Goal: Complete application form: Complete application form

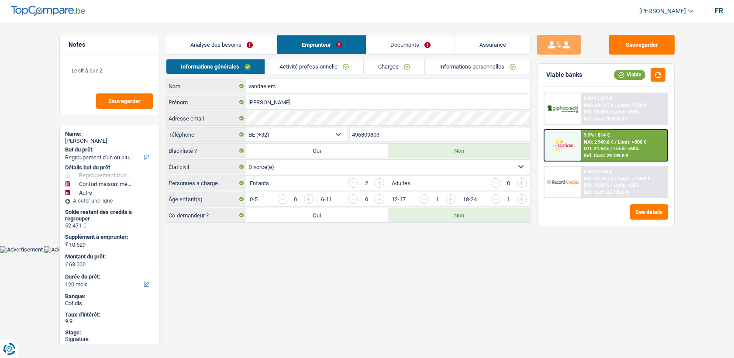
select select "refinancing"
select select "household"
select select "other"
select select "120"
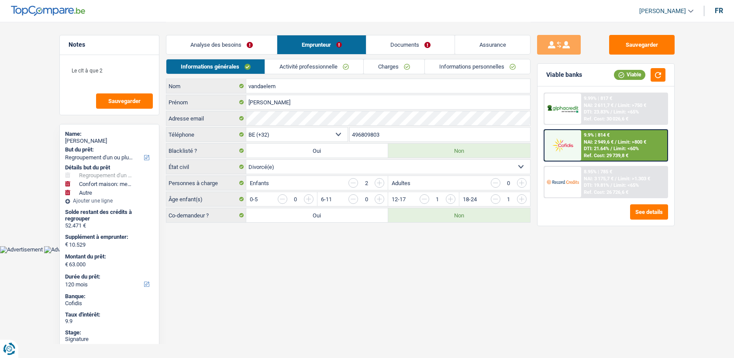
select select "32"
select select "divorced"
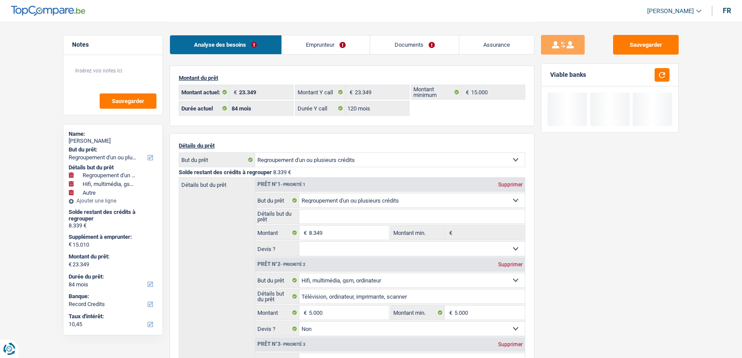
select select "refinancing"
select select "tech"
select select "other"
select select "84"
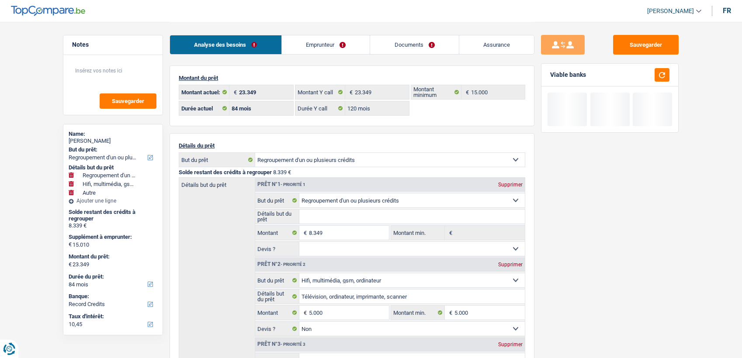
select select "record credits"
select select "84"
select select "120"
select select "refinancing"
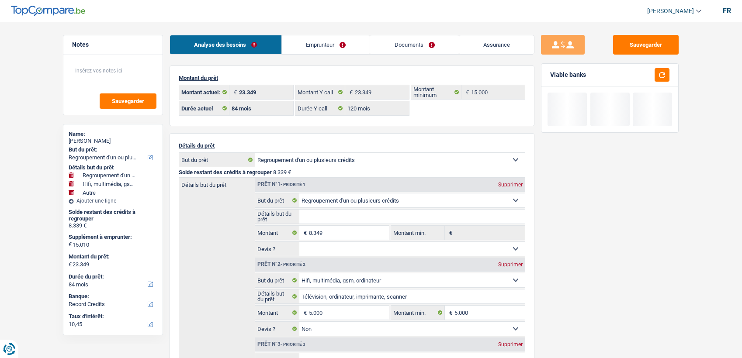
select select "tech"
select select "false"
select select "other"
select select "false"
select select "84"
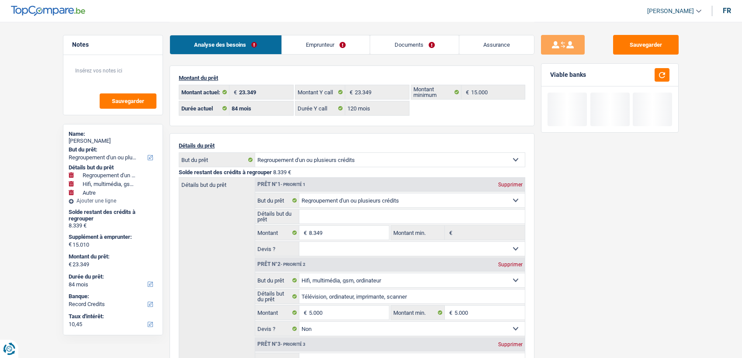
select select "32"
select select "divorced"
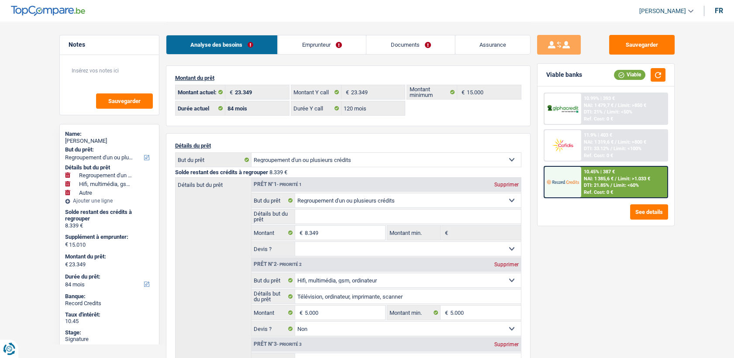
click at [308, 47] on link "Emprunteur" at bounding box center [322, 44] width 88 height 19
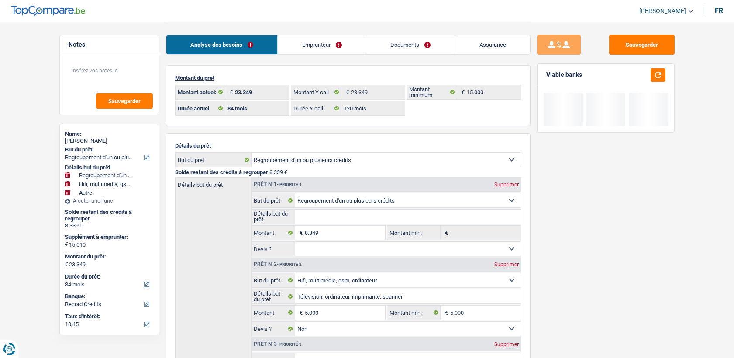
select select "refinancing"
select select "tech"
select select "other"
select select "84"
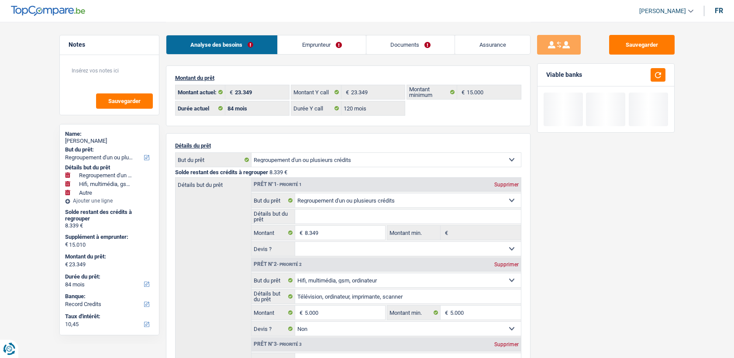
select select "84"
select select "120"
select select "refinancing"
select select "tech"
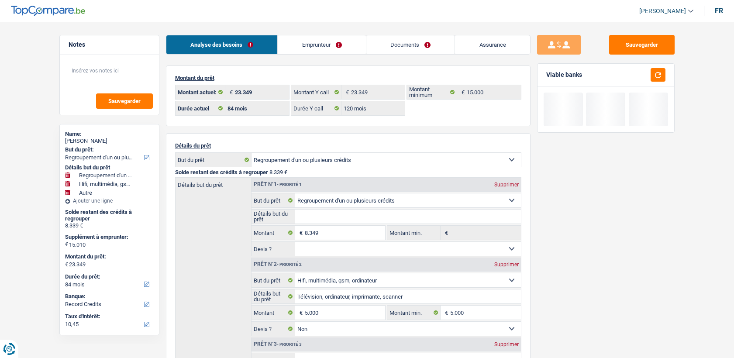
select select "false"
select select "other"
select select "false"
select select "84"
select select "32"
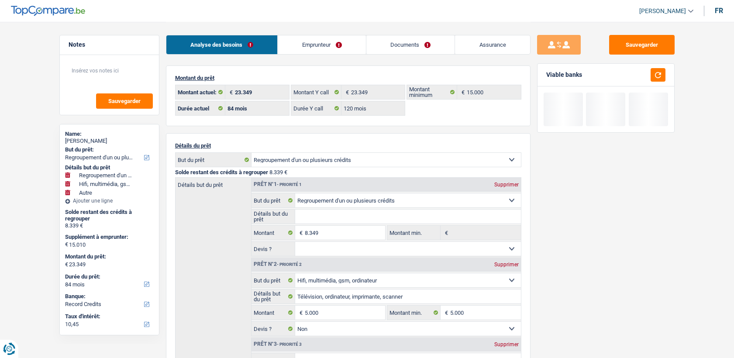
select select "divorced"
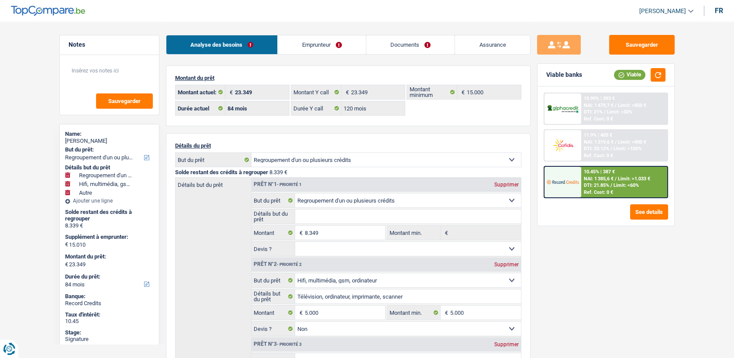
click at [330, 45] on link "Emprunteur" at bounding box center [322, 44] width 88 height 19
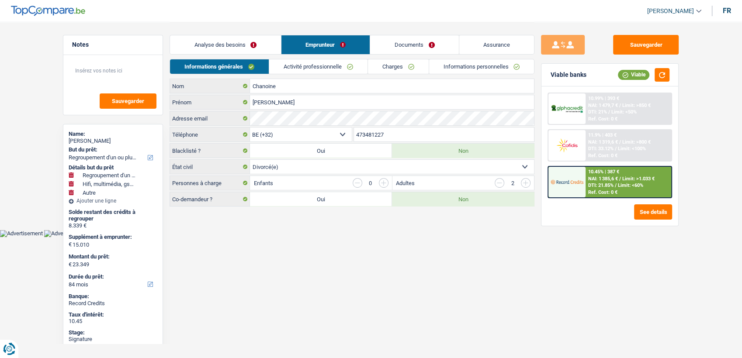
click at [302, 222] on main "Notes Sauvegarder Name: Marie-Jeanne Chanoine But du prêt: Confort maison: meub…" at bounding box center [371, 115] width 742 height 230
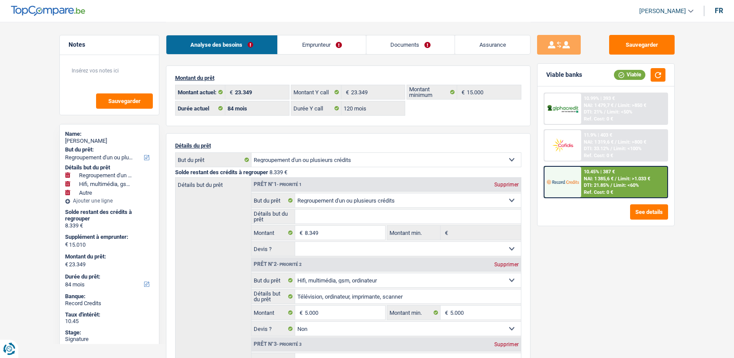
select select "refinancing"
select select "tech"
select select "other"
select select "84"
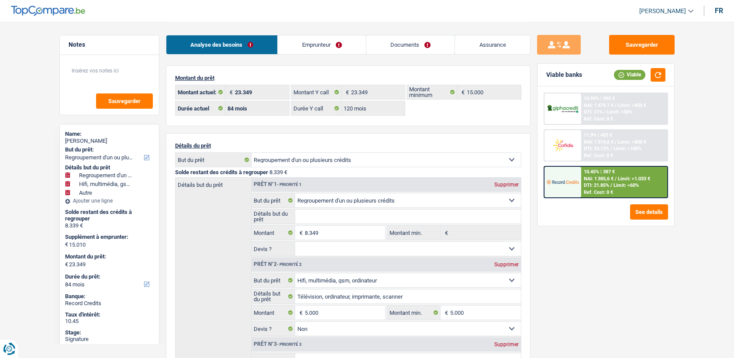
select select "84"
select select "120"
select select "refinancing"
select select "tech"
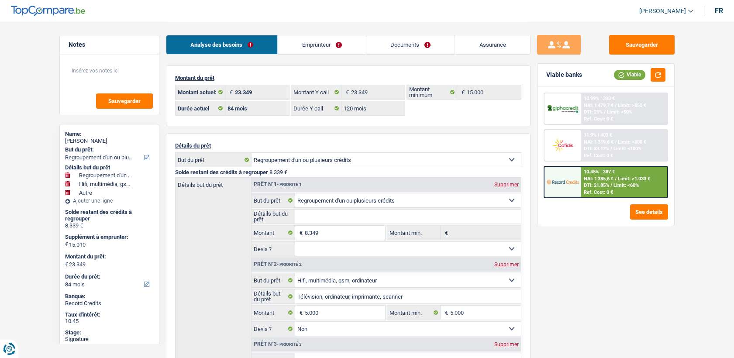
select select "false"
select select "other"
select select "false"
select select "84"
select select "32"
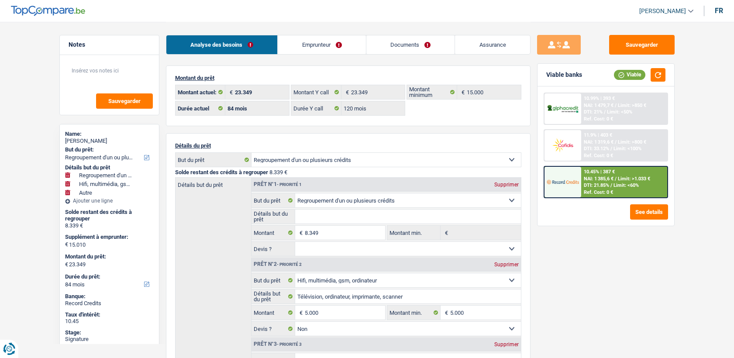
select select "divorced"
click at [320, 41] on link "Emprunteur" at bounding box center [322, 44] width 88 height 19
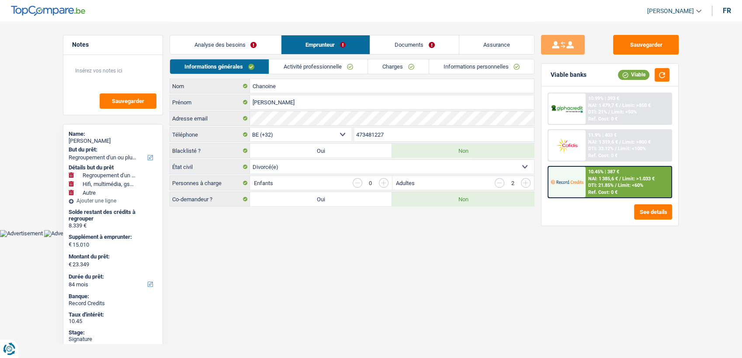
click at [378, 133] on input "473481227" at bounding box center [444, 135] width 180 height 14
click at [373, 133] on input "473481227" at bounding box center [444, 135] width 180 height 14
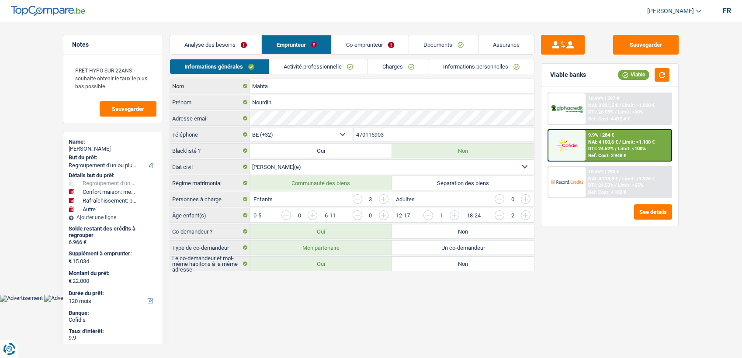
select select "refinancing"
select select "household"
select select "houseOrGarden"
select select "other"
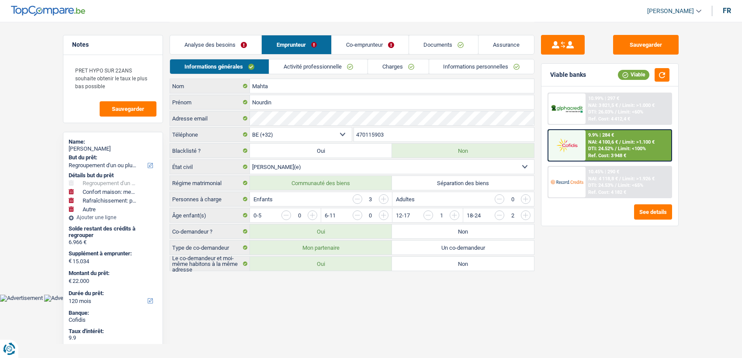
select select "120"
select select "32"
select select "married"
select select "ownerWithMortgage"
select select "BE"
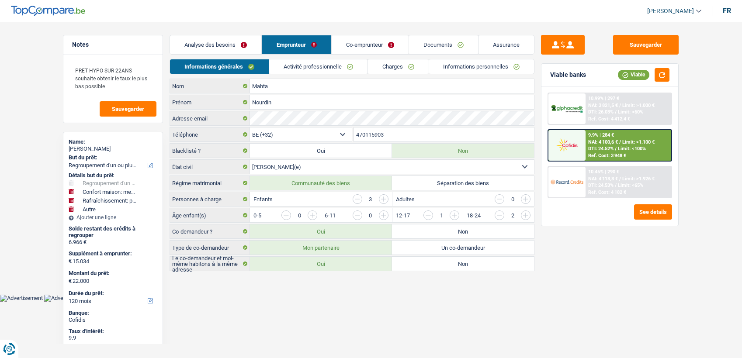
select select "personalLoan"
select select "homeFurnishingOrRelocation"
select select "48"
select select "mortgage"
select select "300"
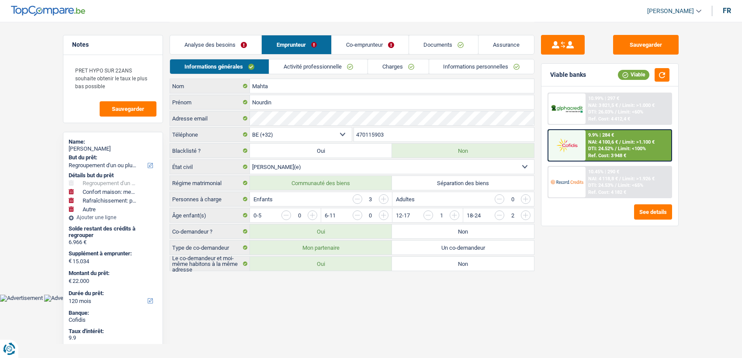
select select "renovationLoan"
select select "120"
click at [325, 64] on link "Activité professionnelle" at bounding box center [318, 66] width 98 height 14
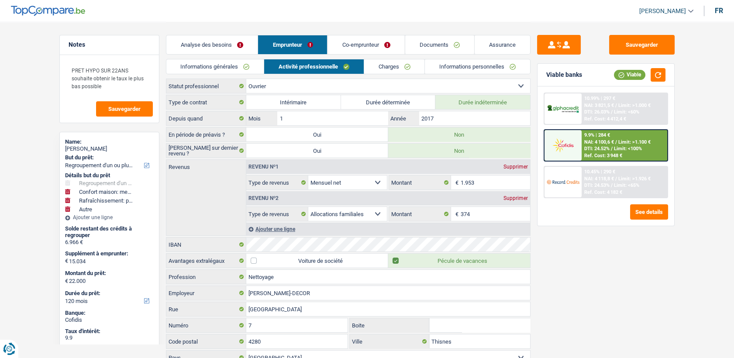
click at [380, 63] on link "Charges" at bounding box center [394, 66] width 61 height 14
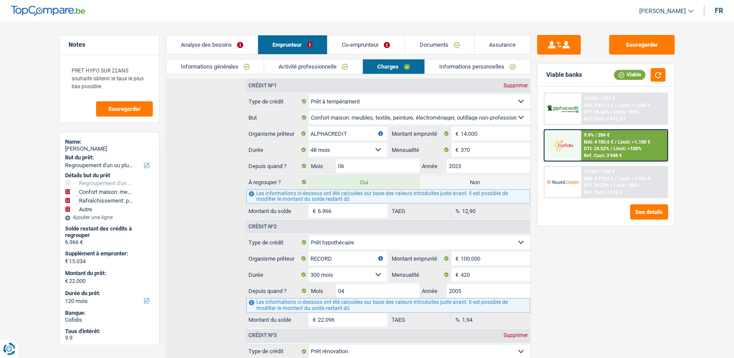
scroll to position [72, 0]
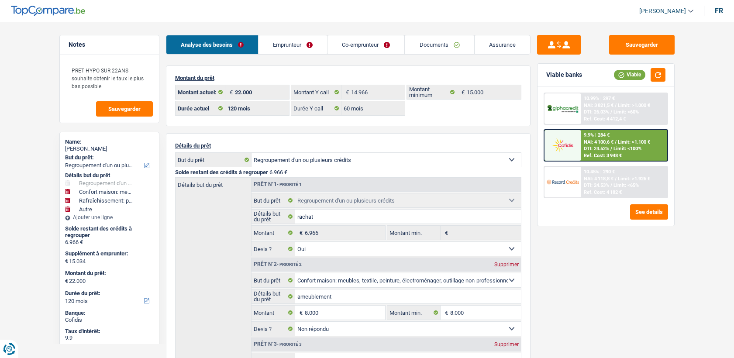
select select "refinancing"
select select "household"
select select "houseOrGarden"
select select "other"
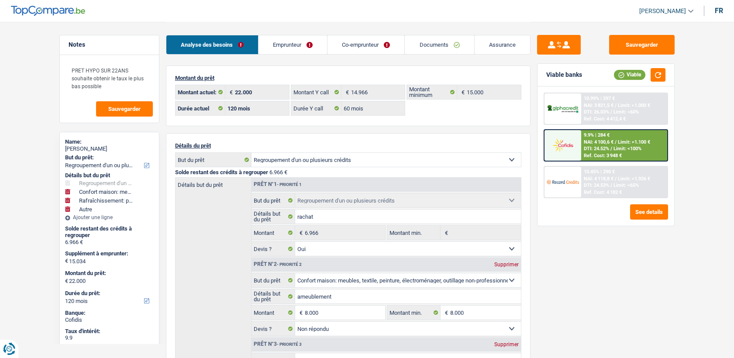
select select "120"
select select "60"
select select "refinancing"
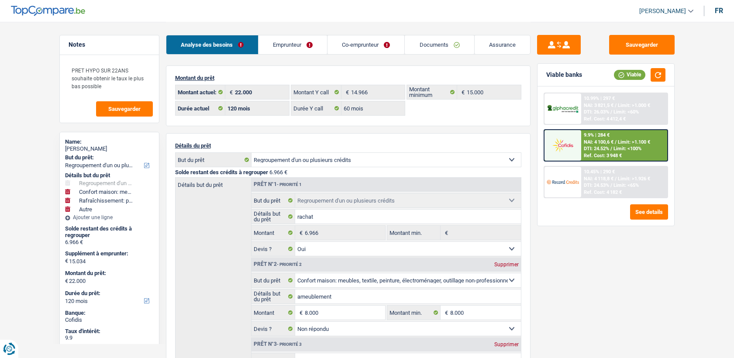
select select "yes"
select select "household"
select select "not_answered"
select select "houseOrGarden"
select select "not_answered"
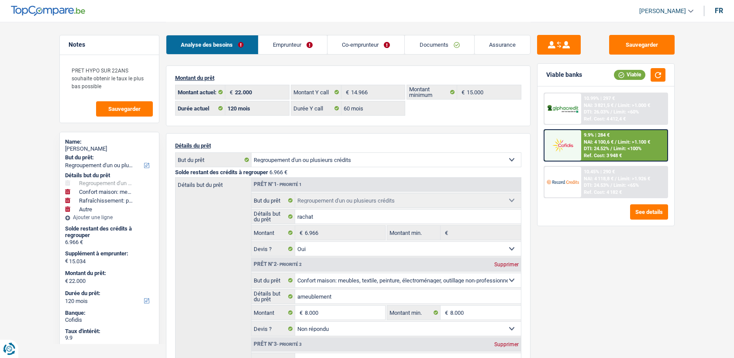
select select "other"
select select "120"
select select "publicEmployee"
select select "netSalary"
select select "mealVouchers"
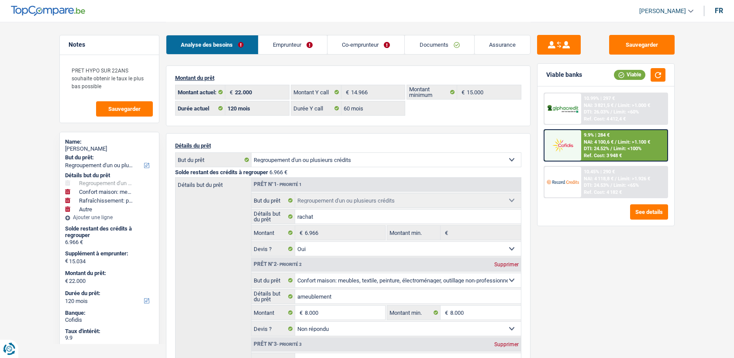
select select "BE"
select select "bigCompanies"
click at [296, 42] on link "Emprunteur" at bounding box center [293, 44] width 69 height 19
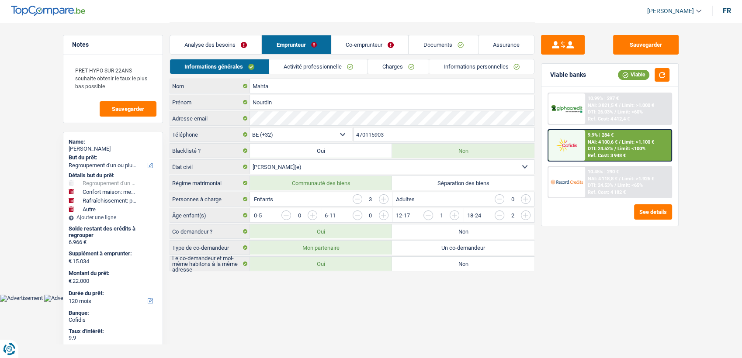
click at [296, 56] on div "Analyse des besoins Emprunteur Co-emprunteur Documents Assurance" at bounding box center [351, 40] width 365 height 37
click at [305, 63] on link "Activité professionnelle" at bounding box center [318, 66] width 98 height 14
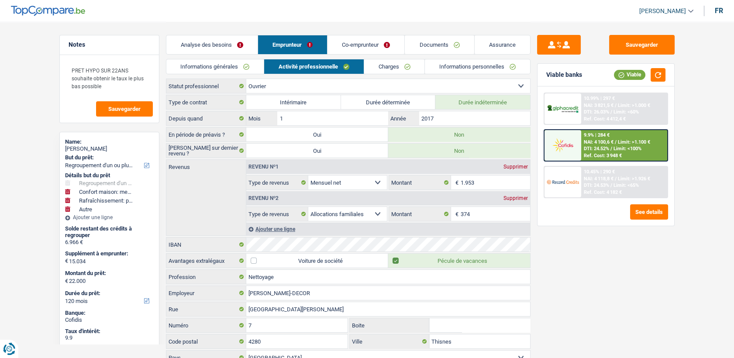
click at [406, 70] on link "Charges" at bounding box center [394, 66] width 61 height 14
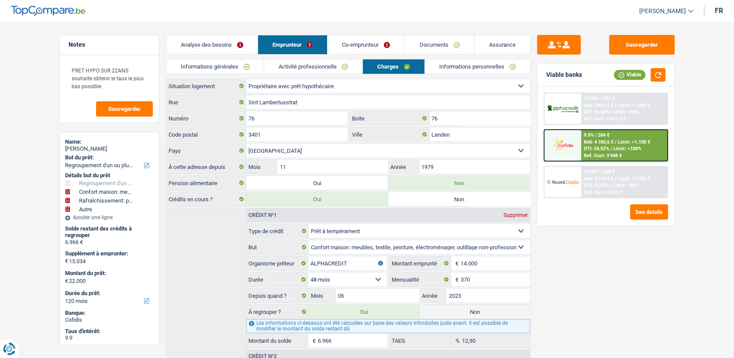
click at [342, 39] on link "Co-emprunteur" at bounding box center [366, 44] width 77 height 19
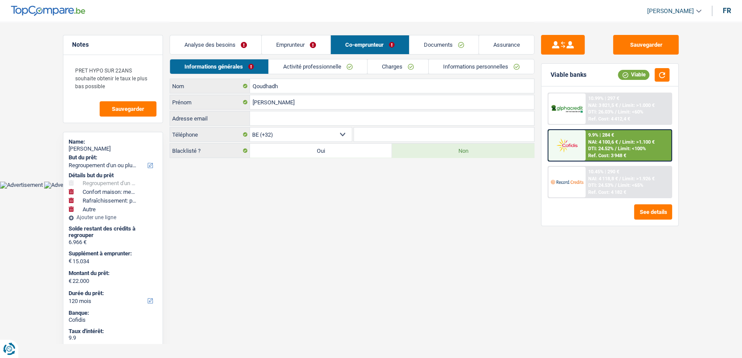
click at [302, 66] on link "Activité professionnelle" at bounding box center [318, 66] width 98 height 14
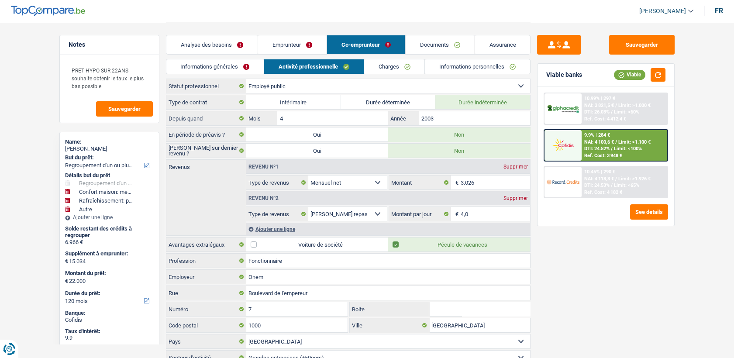
click at [317, 55] on div "Analyse des besoins Emprunteur Co-emprunteur Documents Assurance" at bounding box center [348, 40] width 365 height 37
click at [308, 39] on link "Emprunteur" at bounding box center [292, 44] width 69 height 19
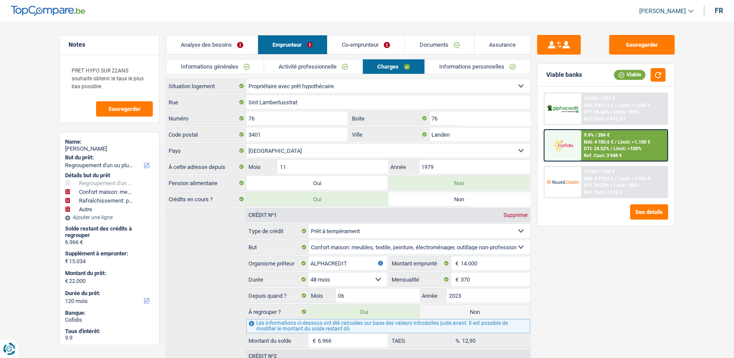
click at [579, 142] on img at bounding box center [563, 145] width 32 height 16
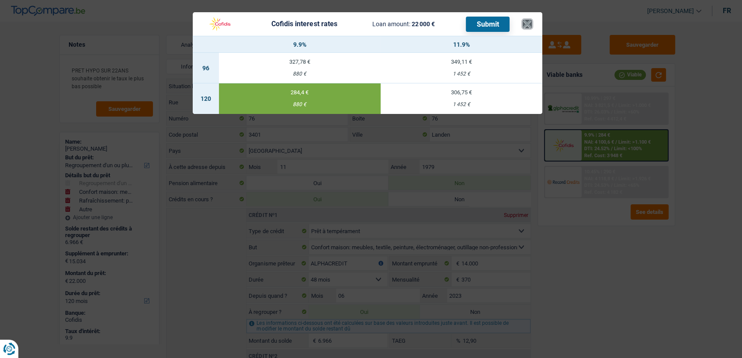
click at [529, 26] on button "×" at bounding box center [526, 24] width 9 height 9
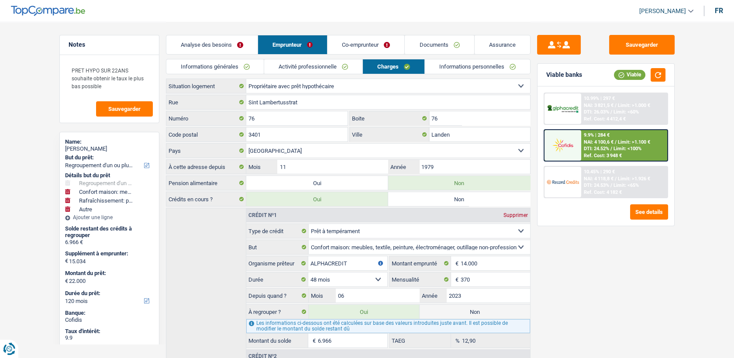
click at [593, 153] on div "Ref. Cost: 3 948 €" at bounding box center [603, 156] width 38 height 6
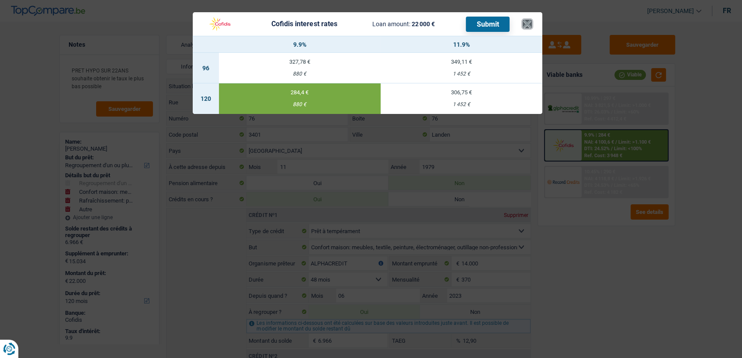
click at [526, 28] on button "×" at bounding box center [526, 24] width 9 height 9
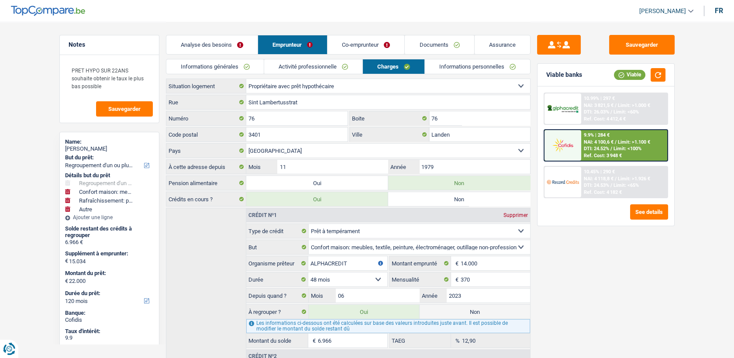
click at [186, 64] on link "Informations générales" at bounding box center [215, 66] width 98 height 14
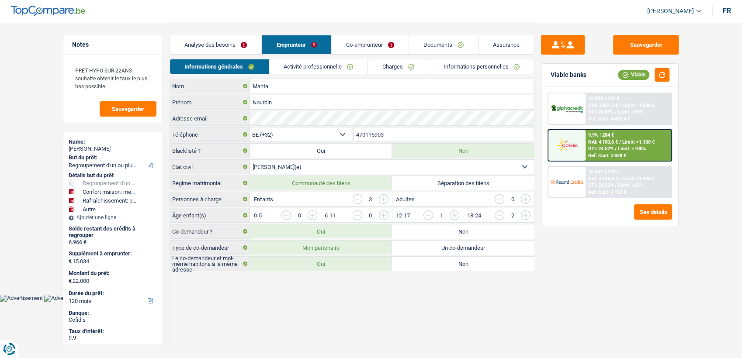
click at [217, 35] on li "Analyse des besoins" at bounding box center [215, 45] width 92 height 20
click at [217, 41] on link "Analyse des besoins" at bounding box center [215, 44] width 91 height 19
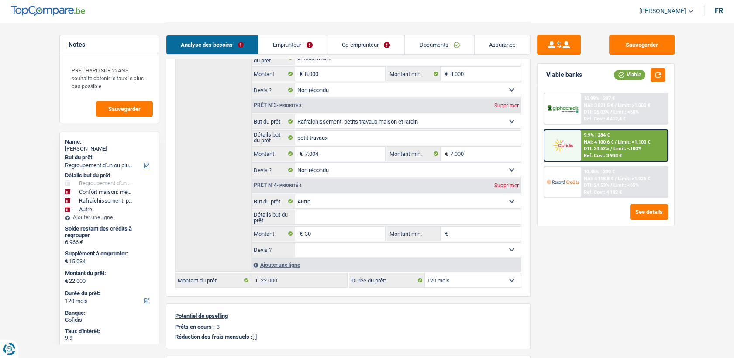
scroll to position [251, 0]
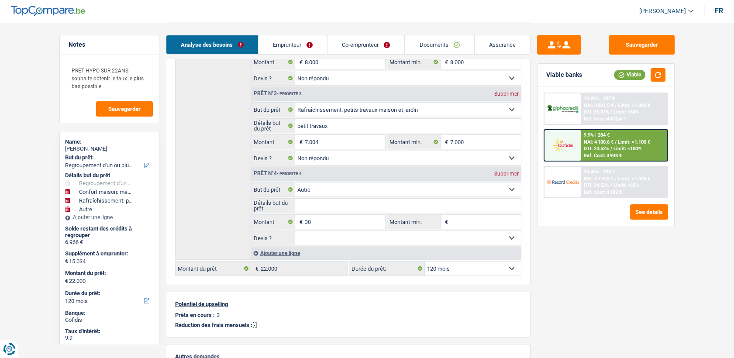
click at [463, 264] on select "12 mois 18 mois 24 mois 30 mois 36 mois 42 mois 48 mois 60 mois 72 mois 84 mois…" at bounding box center [473, 269] width 96 height 14
select select "36"
click at [425, 262] on select "12 mois 18 mois 24 mois 30 mois 36 mois 42 mois 48 mois 60 mois 72 mois 84 mois…" at bounding box center [473, 269] width 96 height 14
select select "36"
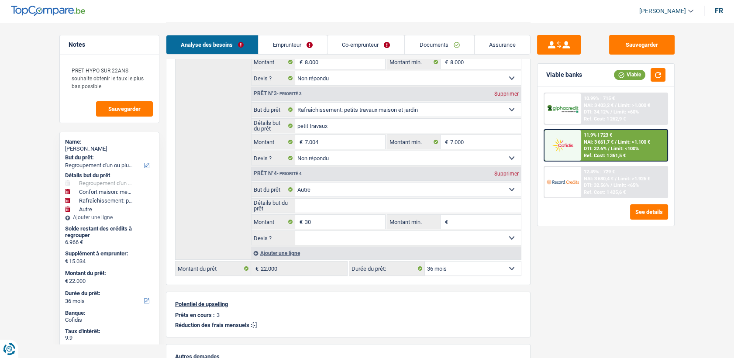
click at [571, 150] on img at bounding box center [563, 145] width 32 height 16
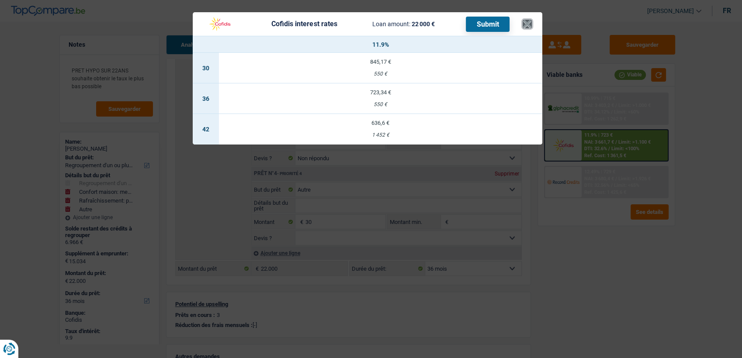
click at [526, 23] on button "×" at bounding box center [526, 24] width 9 height 9
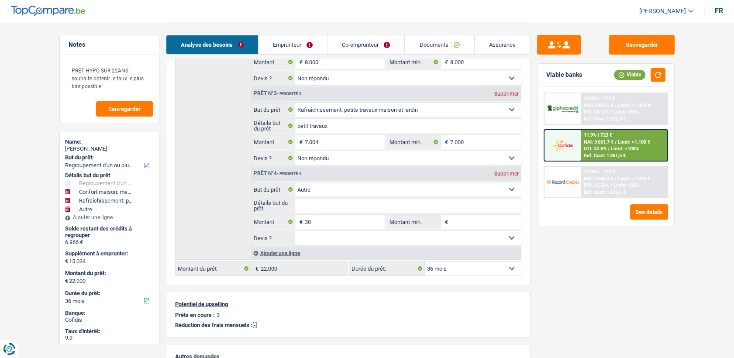
click at [604, 138] on div "11.9% | 723 €" at bounding box center [598, 135] width 28 height 6
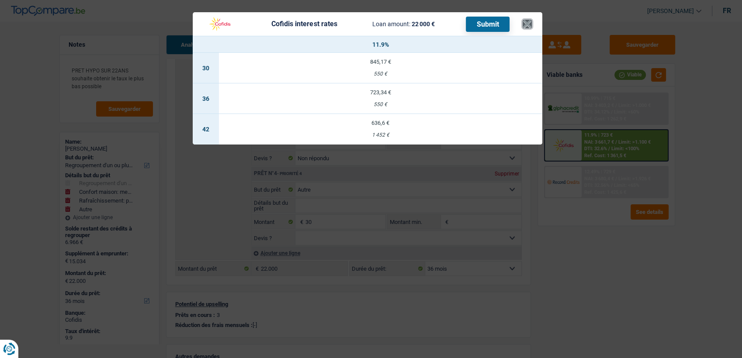
click at [527, 27] on button "×" at bounding box center [526, 24] width 9 height 9
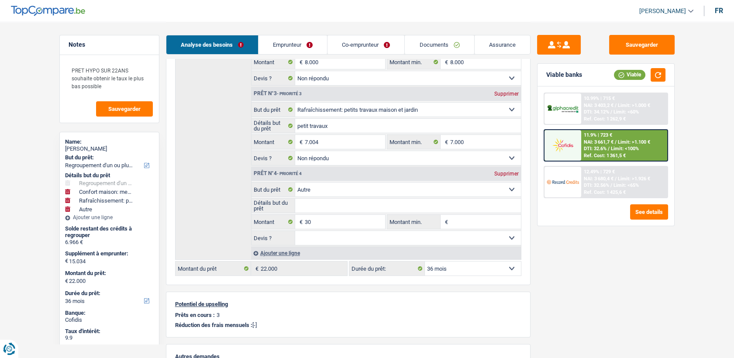
click at [580, 151] on div at bounding box center [563, 145] width 37 height 31
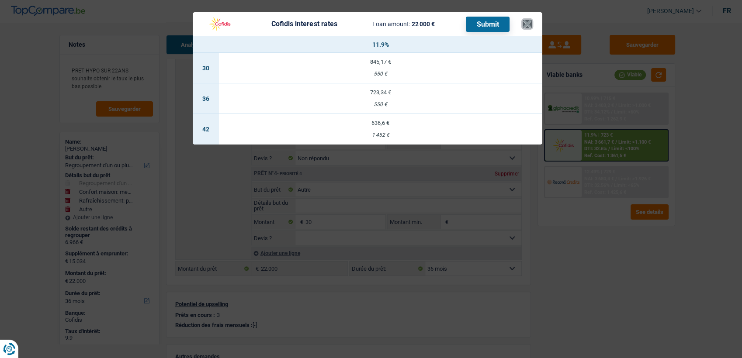
click at [524, 28] on button "×" at bounding box center [526, 24] width 9 height 9
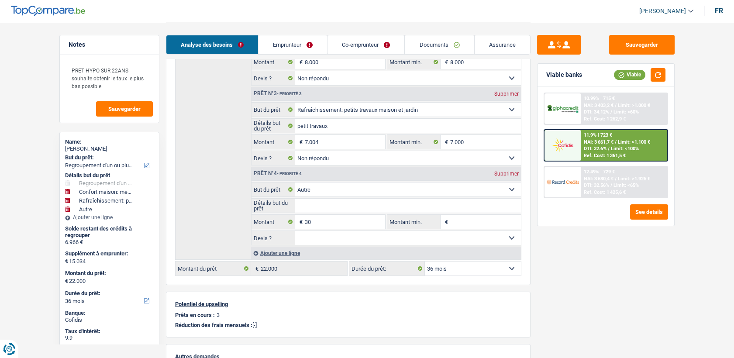
click at [559, 151] on img at bounding box center [563, 145] width 32 height 16
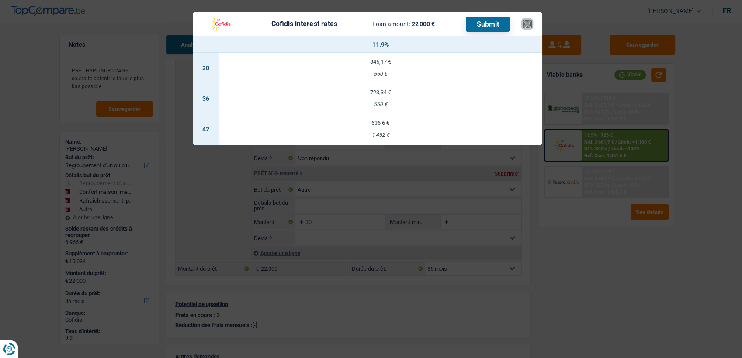
click at [523, 22] on button "×" at bounding box center [526, 24] width 9 height 9
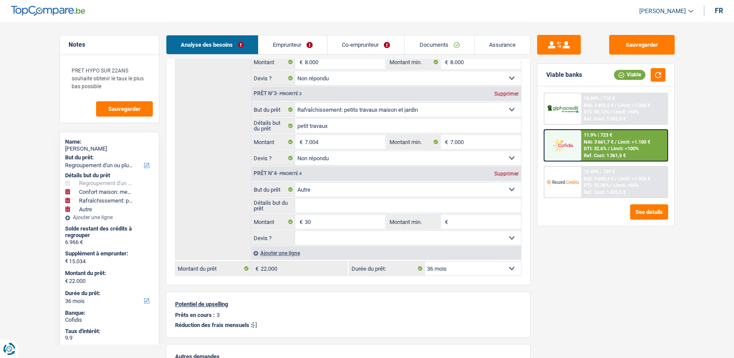
click at [469, 263] on select "12 mois 18 mois 24 mois 30 mois 36 mois 42 mois 48 mois 60 mois 72 mois 84 mois…" at bounding box center [473, 269] width 96 height 14
select select "120"
click at [425, 262] on select "12 mois 18 mois 24 mois 30 mois 36 mois 42 mois 48 mois 60 mois 72 mois 84 mois…" at bounding box center [473, 269] width 96 height 14
select select "120"
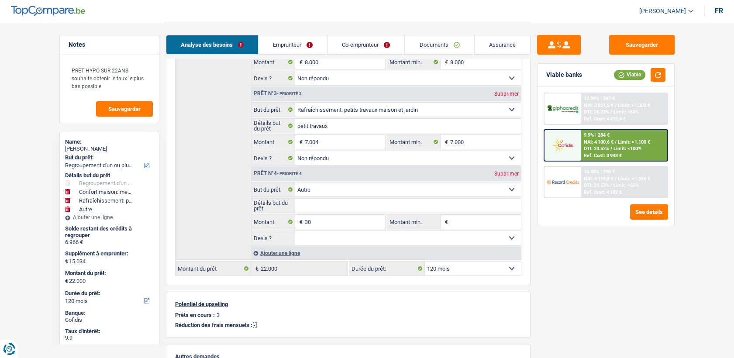
click at [586, 162] on div "10.99% | 297 € NAI: 3 821,5 € / Limit: >1.000 € DTI: 26.03% / Limit: <60% Ref. …" at bounding box center [606, 146] width 124 height 106
click at [587, 148] on span "DTI: 24.52%" at bounding box center [596, 149] width 25 height 6
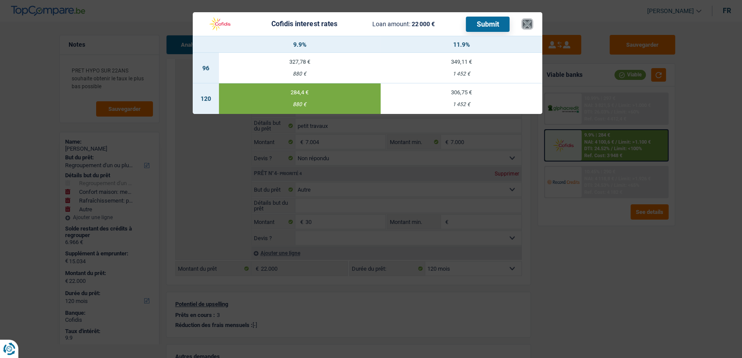
click at [524, 28] on button "×" at bounding box center [526, 24] width 9 height 9
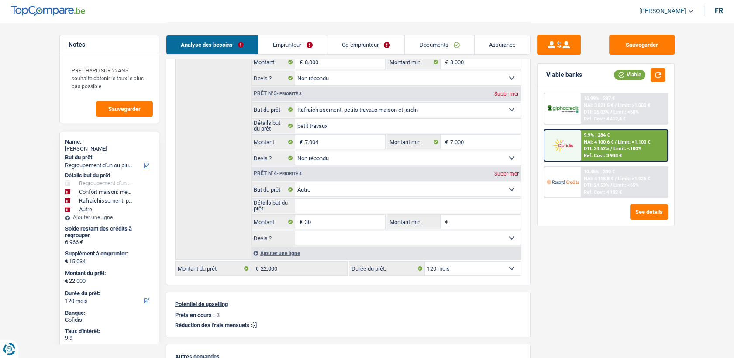
click at [442, 264] on select "12 mois 18 mois 24 mois 30 mois 36 mois 42 mois 48 mois 60 mois 72 mois 84 mois…" at bounding box center [473, 269] width 96 height 14
select select "96"
click at [425, 262] on select "12 mois 18 mois 24 mois 30 mois 36 mois 42 mois 48 mois 60 mois 72 mois 84 mois…" at bounding box center [473, 269] width 96 height 14
select select "96"
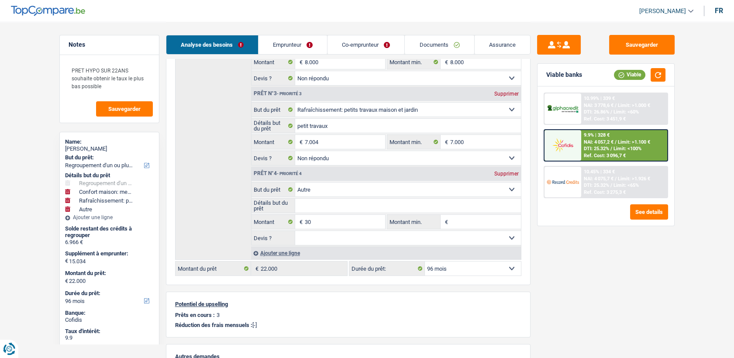
click at [578, 138] on img at bounding box center [563, 145] width 32 height 16
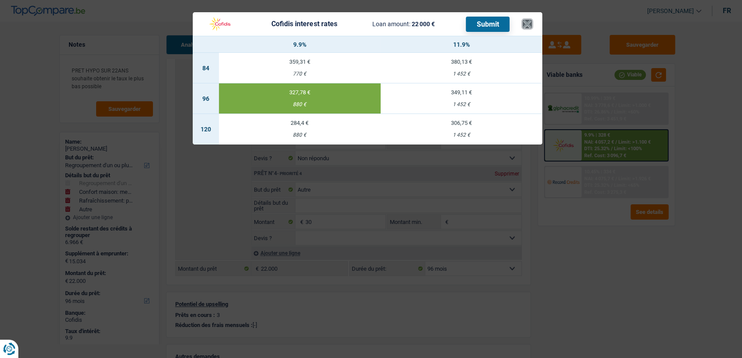
click at [528, 25] on button "×" at bounding box center [526, 24] width 9 height 9
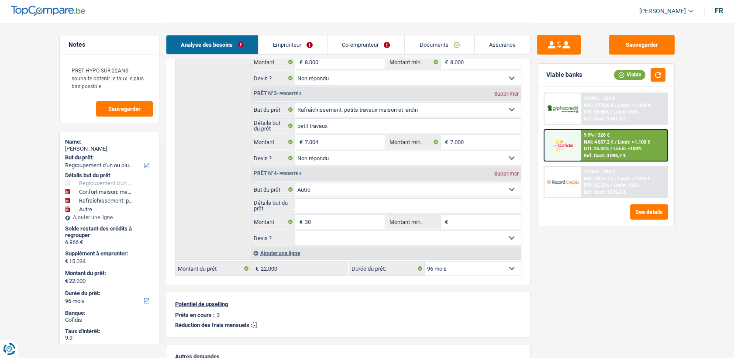
click at [594, 151] on span "DTI: 25.32%" at bounding box center [596, 149] width 25 height 6
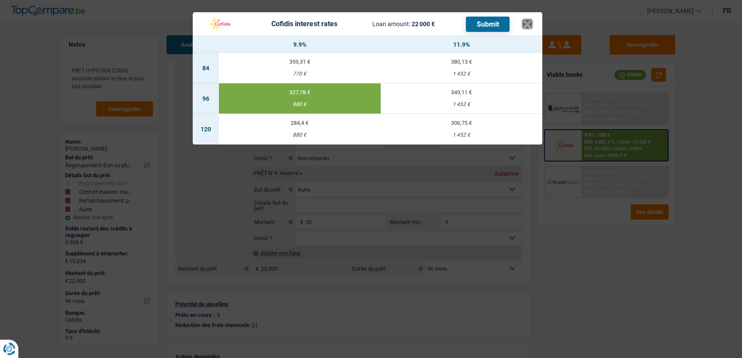
click at [529, 23] on button "×" at bounding box center [526, 24] width 9 height 9
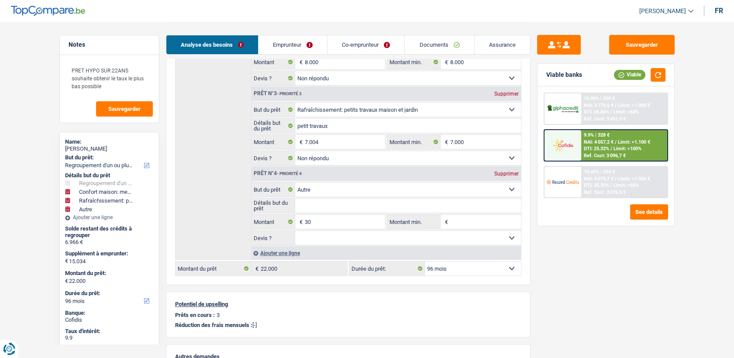
click at [578, 142] on img at bounding box center [563, 145] width 32 height 16
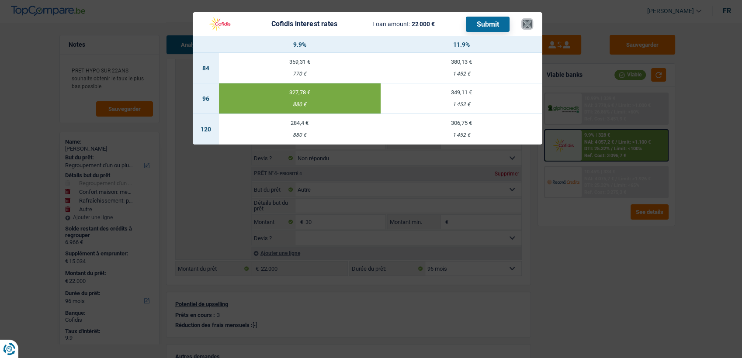
click at [526, 26] on button "×" at bounding box center [526, 24] width 9 height 9
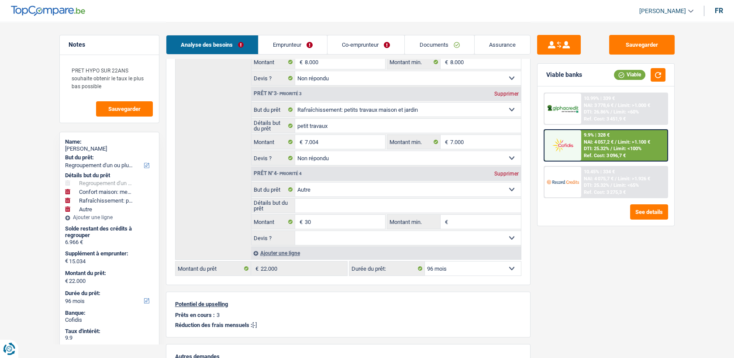
click at [581, 149] on div "9.9% | 328 € NAI: 4 057,2 € / Limit: >1.100 € DTI: 25.32% / Limit: <100% Ref. C…" at bounding box center [624, 145] width 86 height 31
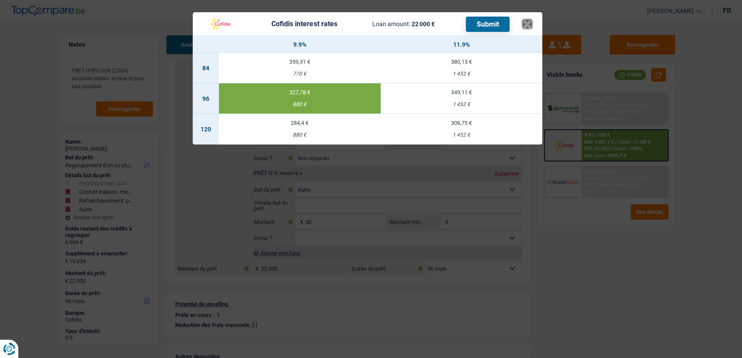
click at [528, 28] on button "×" at bounding box center [526, 24] width 9 height 9
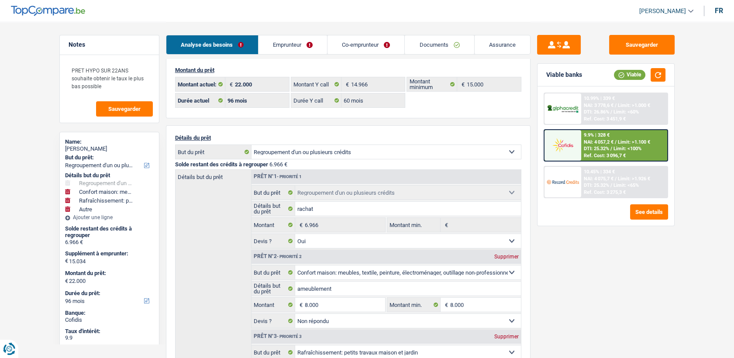
scroll to position [0, 0]
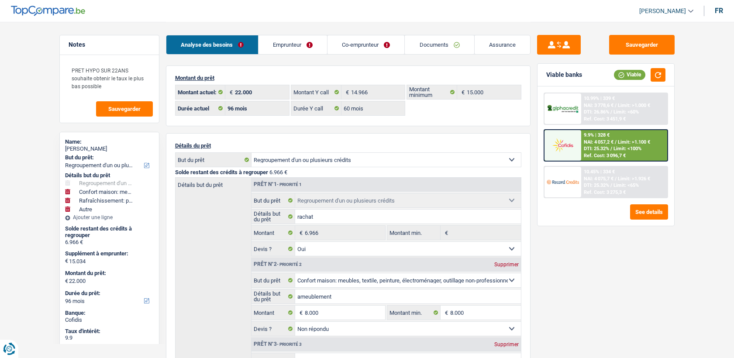
select select "refinancing"
select select "household"
select select "houseOrGarden"
select select "other"
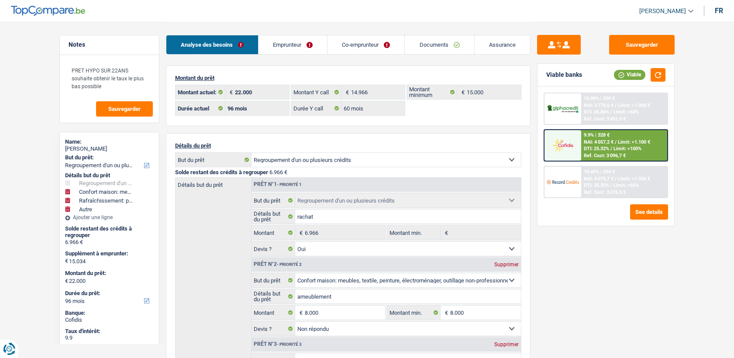
select select "96"
select select "60"
select select "refinancing"
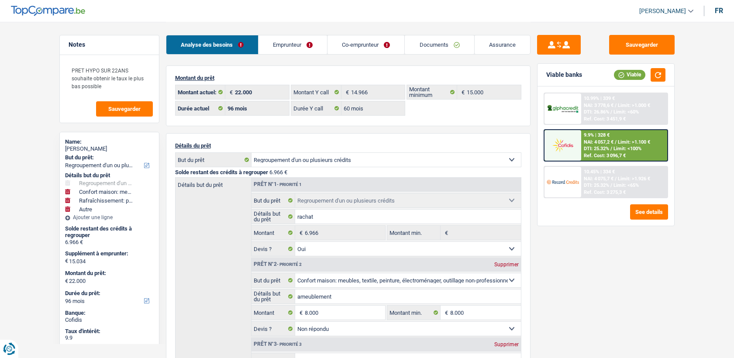
select select "yes"
select select "household"
select select "not_answered"
select select "houseOrGarden"
select select "not_answered"
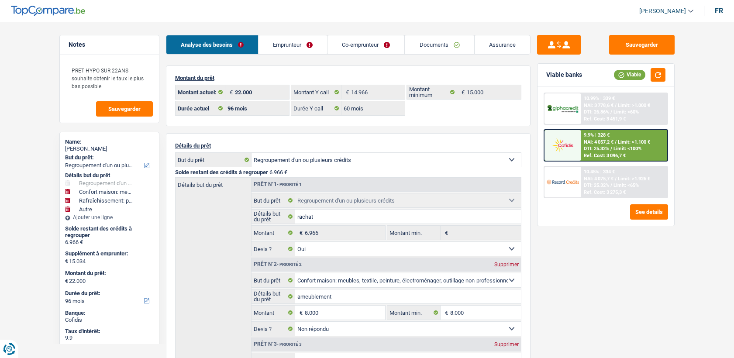
select select "other"
select select "96"
click at [597, 134] on div "9.9% | 328 €" at bounding box center [597, 135] width 26 height 6
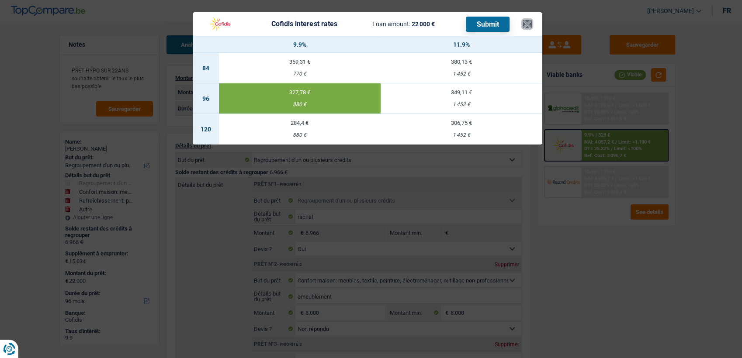
click at [527, 24] on button "×" at bounding box center [526, 24] width 9 height 9
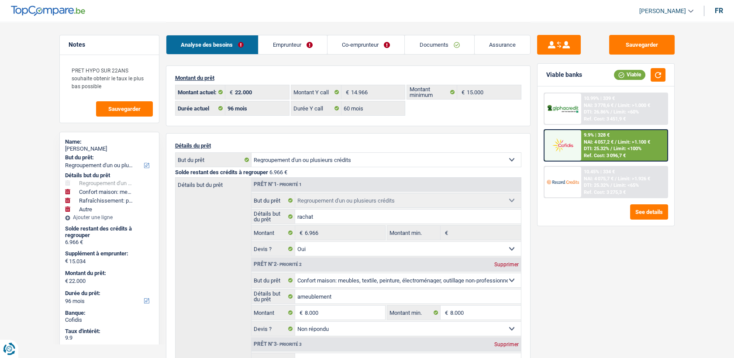
click at [619, 143] on span "Limit: >1.100 €" at bounding box center [634, 142] width 32 height 6
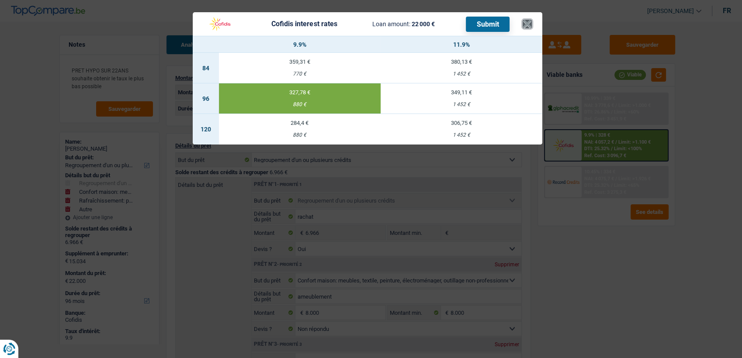
click at [528, 26] on button "×" at bounding box center [526, 24] width 9 height 9
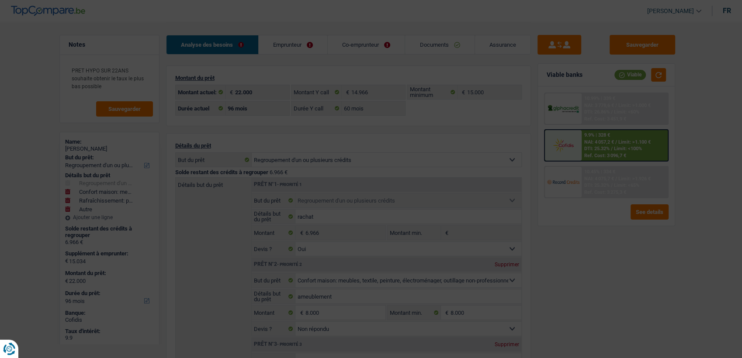
click at [528, 26] on div "Cofidis interest rates Loan amount: 22 000 € Submit × 9.9% 11.9% 84 359,31 € 77…" at bounding box center [367, 56] width 349 height 132
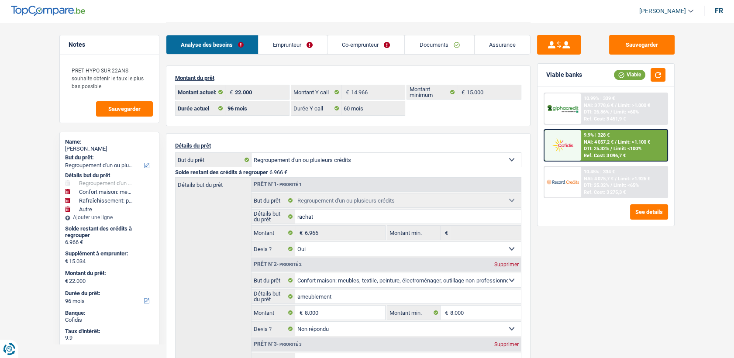
click at [587, 146] on span "DTI: 25.32%" at bounding box center [596, 149] width 25 height 6
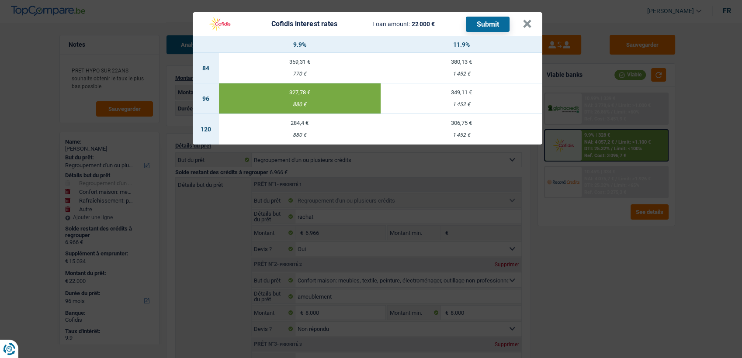
click at [289, 136] on div "880 €" at bounding box center [300, 135] width 162 height 6
select select "120"
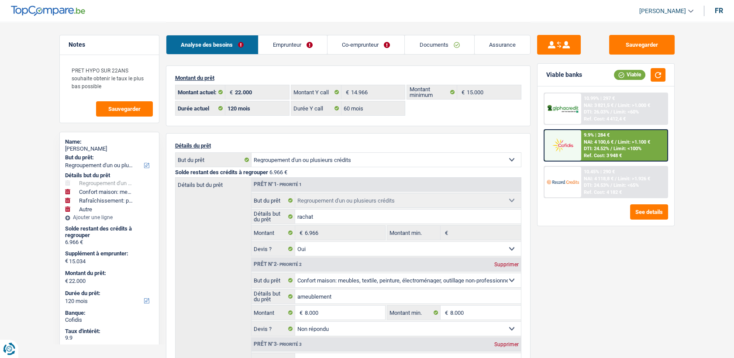
click at [601, 143] on span "NAI: 4 100,6 €" at bounding box center [599, 142] width 30 height 6
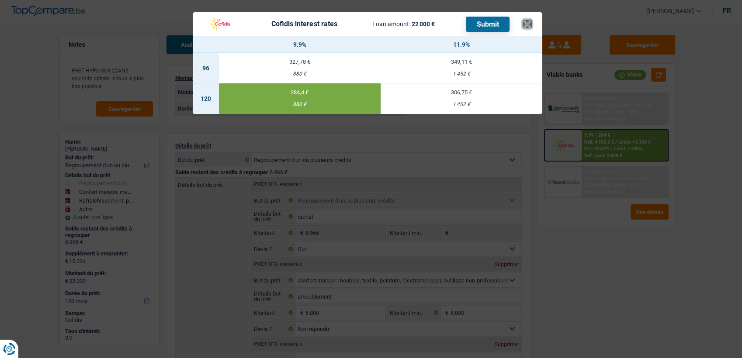
click at [524, 21] on button "×" at bounding box center [526, 24] width 9 height 9
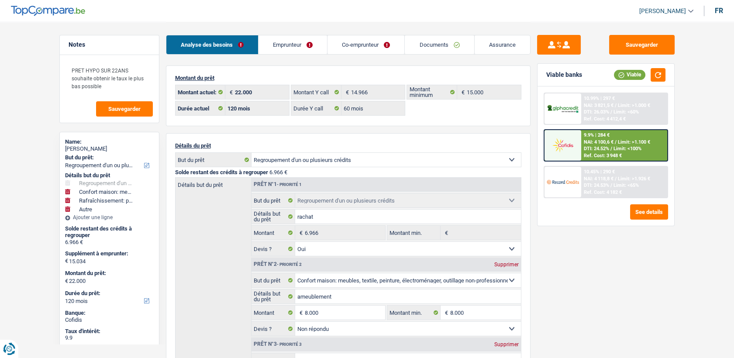
click at [283, 51] on link "Emprunteur" at bounding box center [293, 44] width 69 height 19
select select "refinancing"
select select "household"
select select "houseOrGarden"
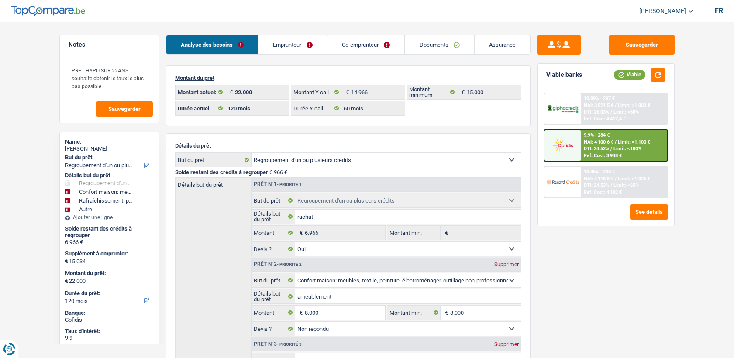
select select "other"
select select "120"
select select "60"
select select "refinancing"
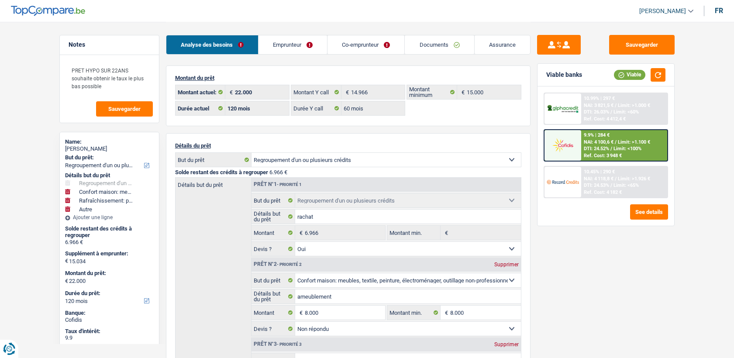
select select "refinancing"
select select "yes"
select select "household"
select select "not_answered"
select select "houseOrGarden"
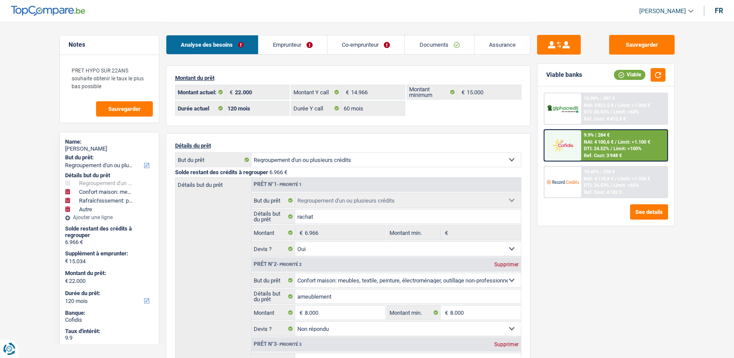
select select "not_answered"
select select "other"
select select "120"
click at [600, 145] on div "9.9% | 284 € NAI: 4 100,6 € / Limit: >1.100 € DTI: 24.52% / Limit: <100% Ref. C…" at bounding box center [624, 145] width 86 height 31
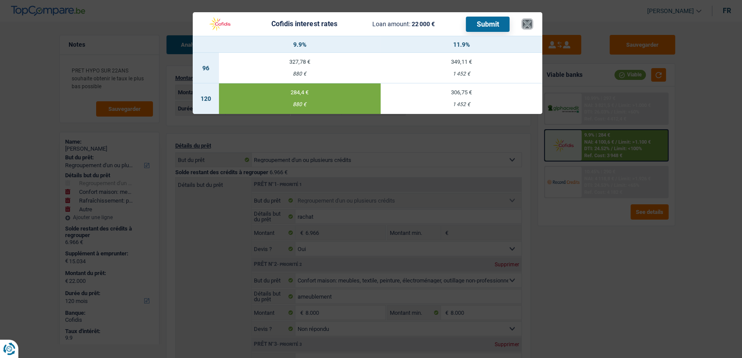
click at [529, 25] on button "×" at bounding box center [526, 24] width 9 height 9
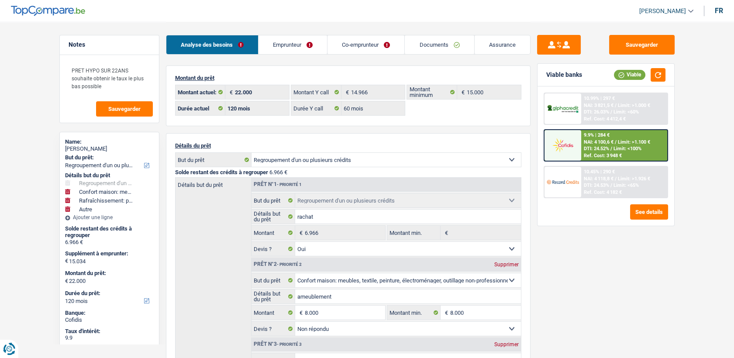
click at [302, 46] on link "Emprunteur" at bounding box center [293, 44] width 69 height 19
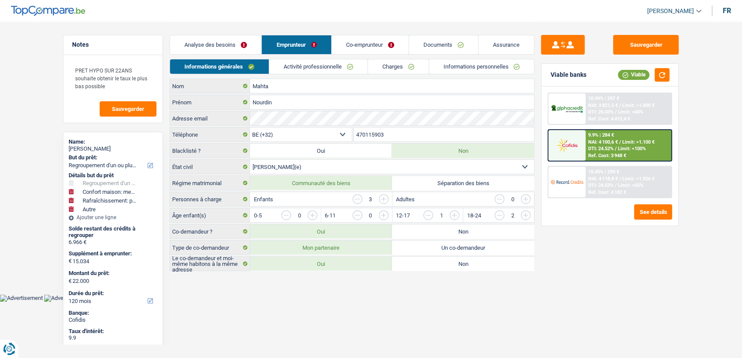
click at [301, 69] on link "Activité professionnelle" at bounding box center [318, 66] width 98 height 14
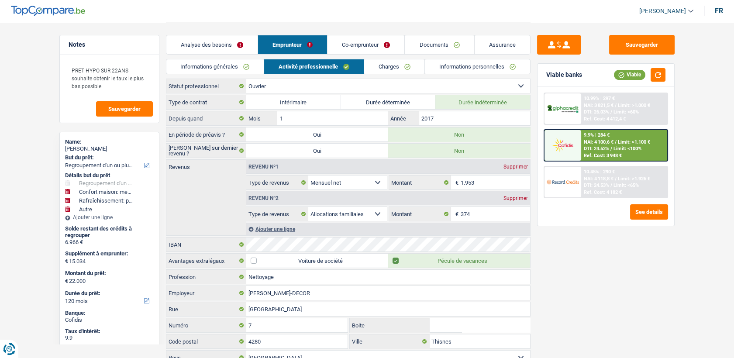
click at [242, 63] on link "Informations générales" at bounding box center [215, 66] width 98 height 14
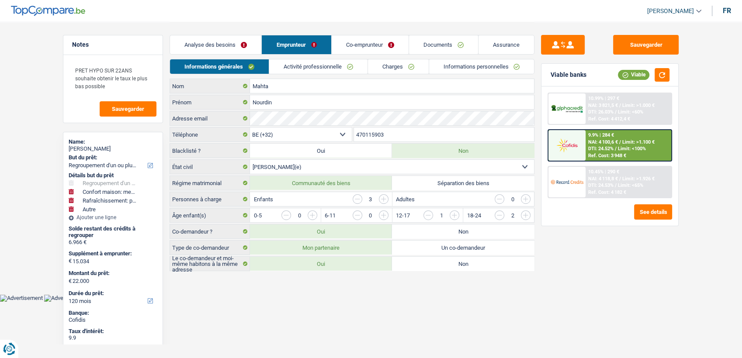
click at [393, 45] on link "Co-emprunteur" at bounding box center [370, 44] width 77 height 19
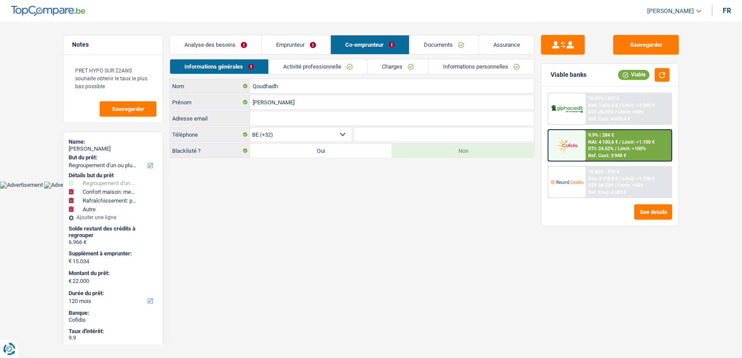
click at [320, 69] on link "Activité professionnelle" at bounding box center [318, 66] width 98 height 14
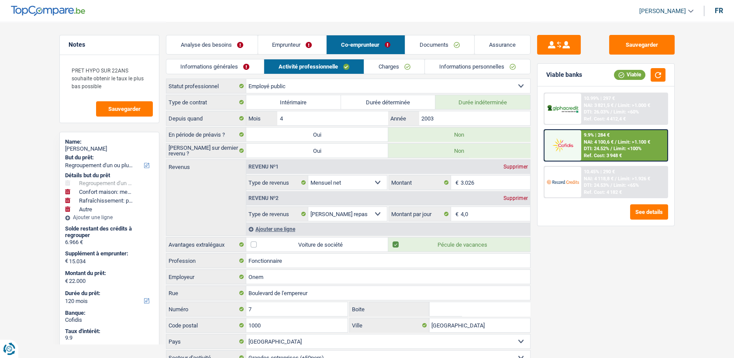
click at [566, 152] on img at bounding box center [563, 145] width 32 height 16
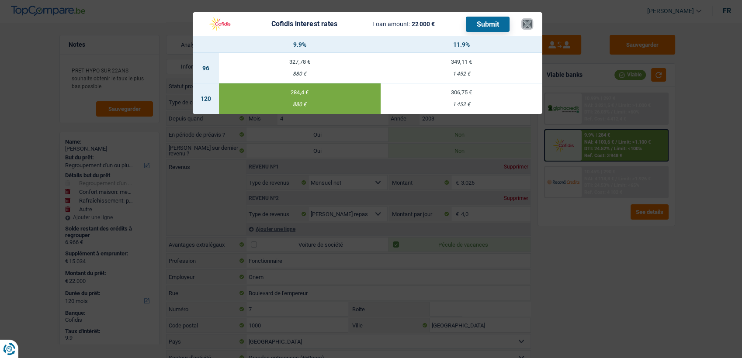
click at [525, 28] on button "×" at bounding box center [526, 24] width 9 height 9
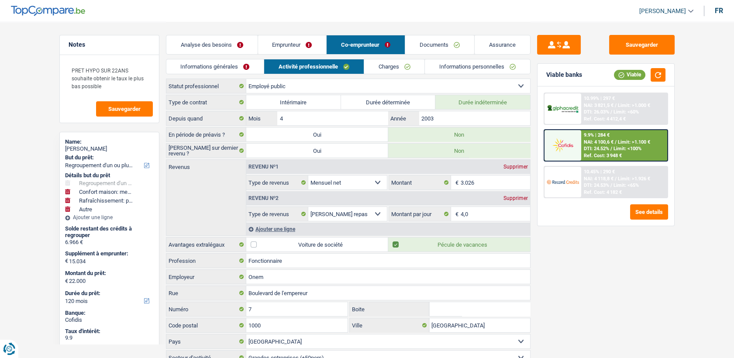
click at [228, 48] on link "Analyse des besoins" at bounding box center [211, 44] width 91 height 19
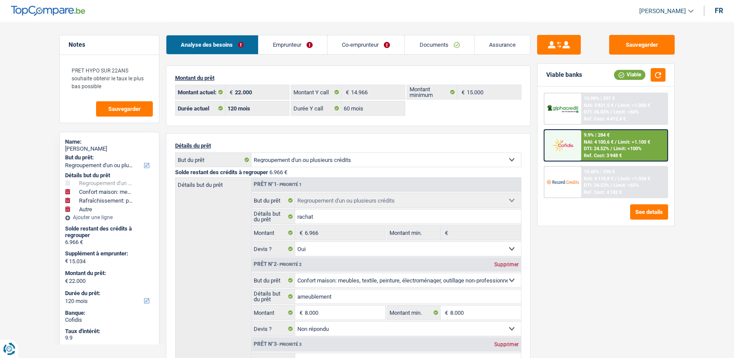
scroll to position [167, 0]
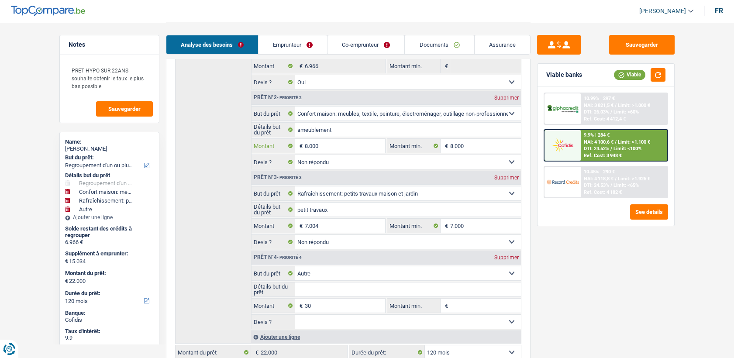
click at [307, 145] on input "8.000" at bounding box center [345, 146] width 80 height 14
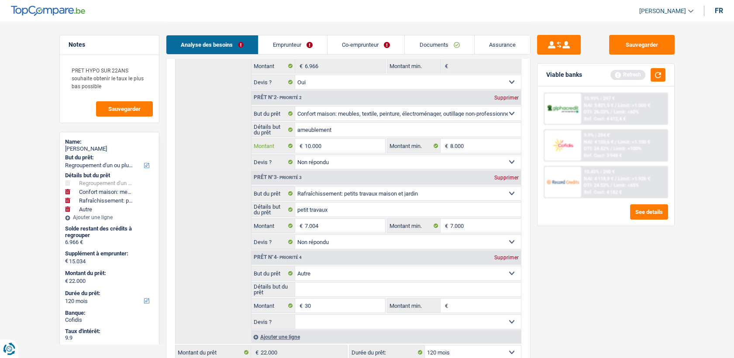
type input "10.000"
type input "17.034"
type input "24.000"
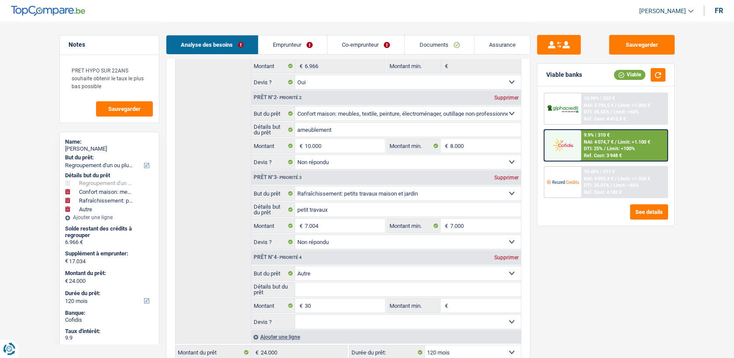
drag, startPoint x: 587, startPoint y: 152, endPoint x: 579, endPoint y: 136, distance: 17.6
click at [579, 136] on div at bounding box center [563, 145] width 37 height 31
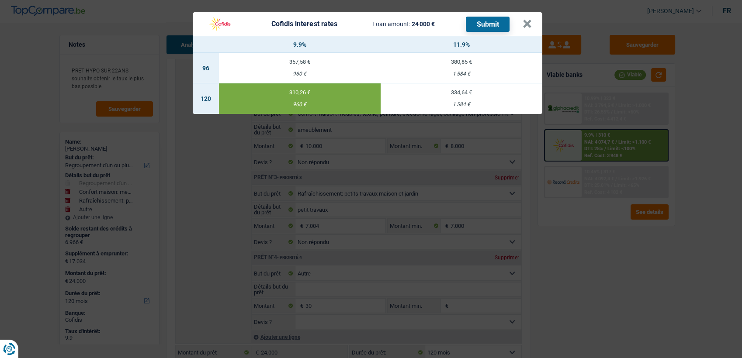
click at [521, 22] on div "Cofidis interest rates Loan amount: 24 000 € Submit" at bounding box center [362, 24] width 319 height 17
click at [524, 20] on button "×" at bounding box center [526, 24] width 9 height 9
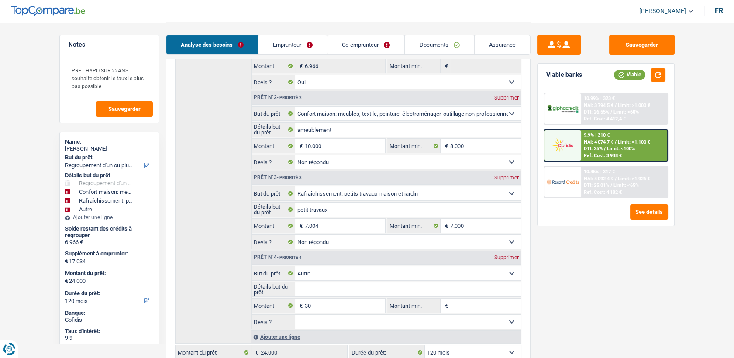
click at [296, 51] on link "Emprunteur" at bounding box center [293, 44] width 69 height 19
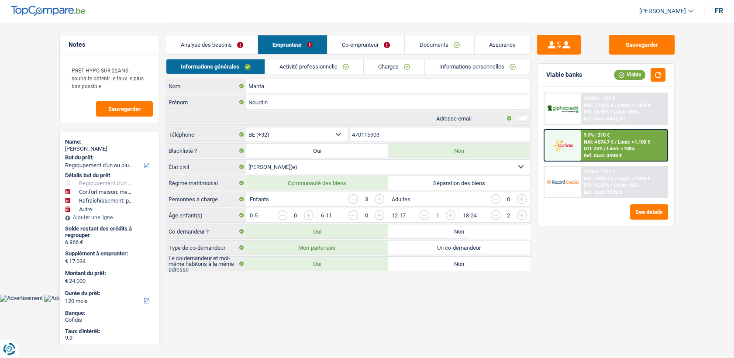
scroll to position [0, 0]
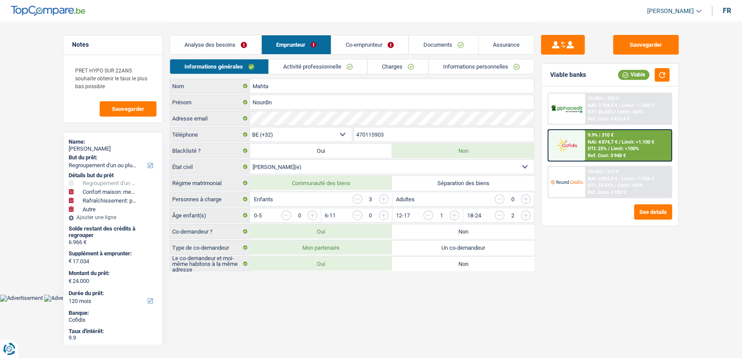
click at [298, 61] on link "Activité professionnelle" at bounding box center [318, 66] width 98 height 14
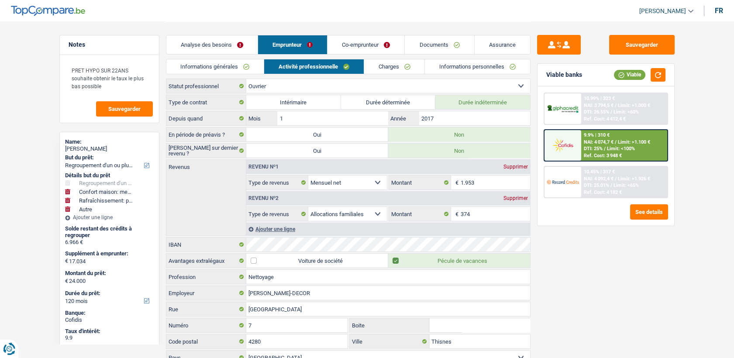
click at [363, 44] on link "Co-emprunteur" at bounding box center [366, 44] width 77 height 19
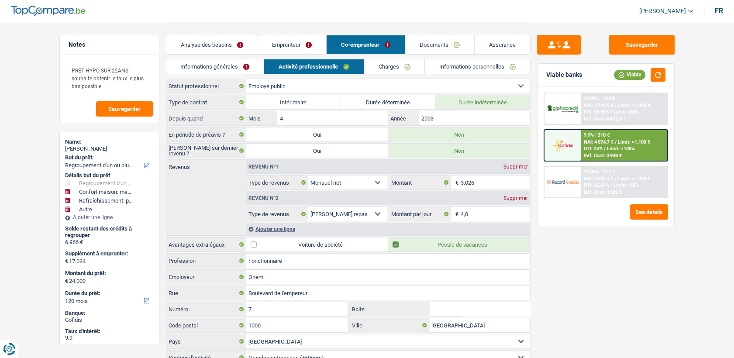
scroll to position [35, 0]
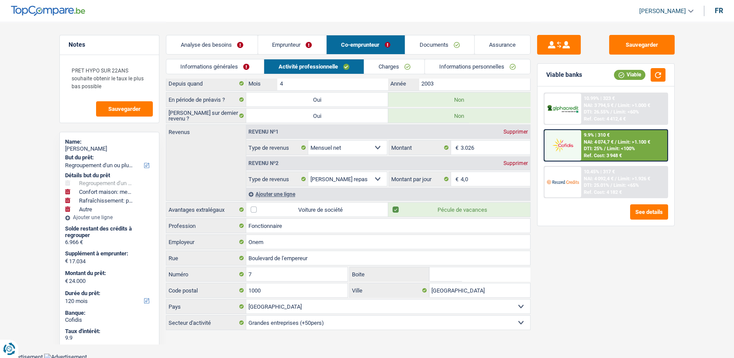
click at [290, 46] on link "Emprunteur" at bounding box center [292, 44] width 69 height 19
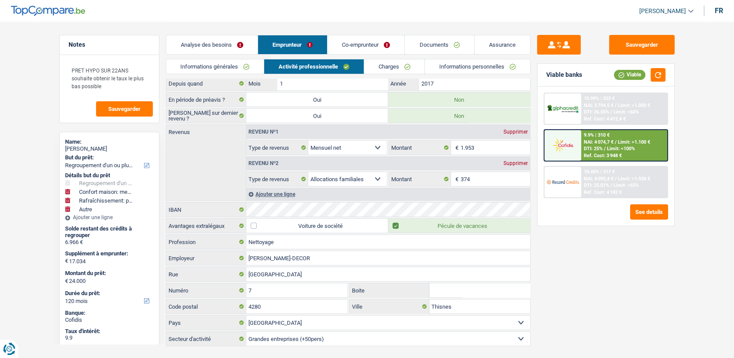
click at [577, 146] on img at bounding box center [563, 145] width 32 height 16
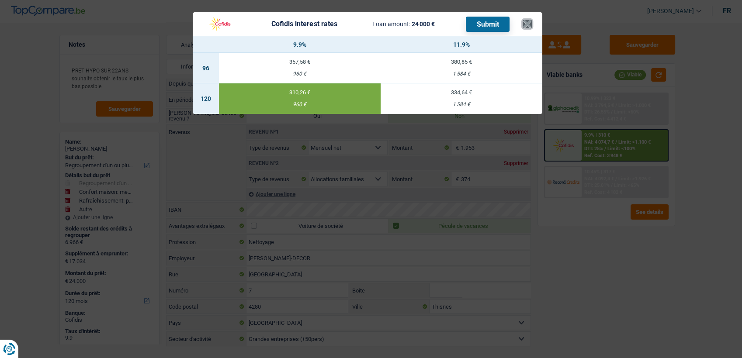
click at [529, 28] on button "×" at bounding box center [526, 24] width 9 height 9
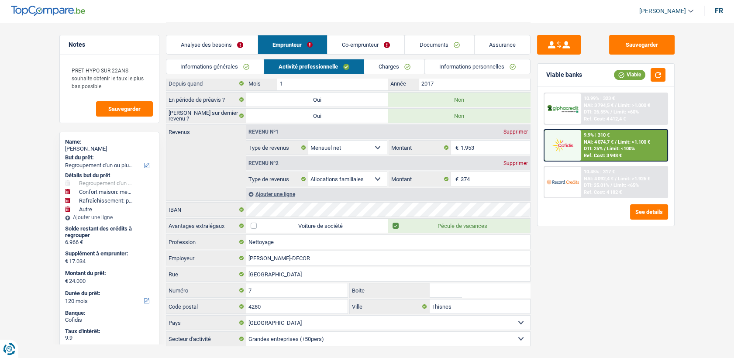
click at [432, 39] on link "Documents" at bounding box center [439, 44] width 69 height 19
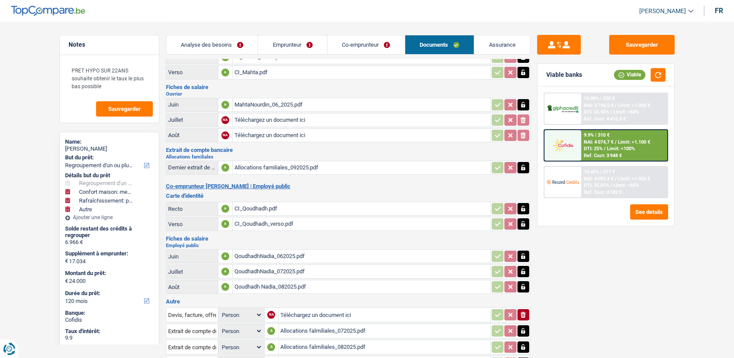
click at [248, 282] on div "Qoudhadh Nadia_082025.pdf" at bounding box center [362, 286] width 254 height 13
click at [265, 285] on div "Qoudhadh Nadia_082025.pdf" at bounding box center [362, 286] width 254 height 13
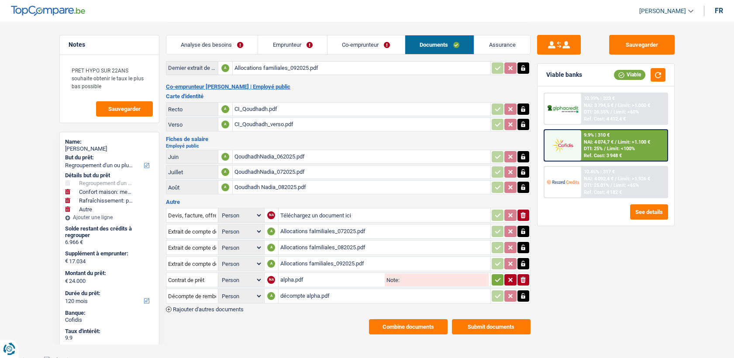
scroll to position [0, 0]
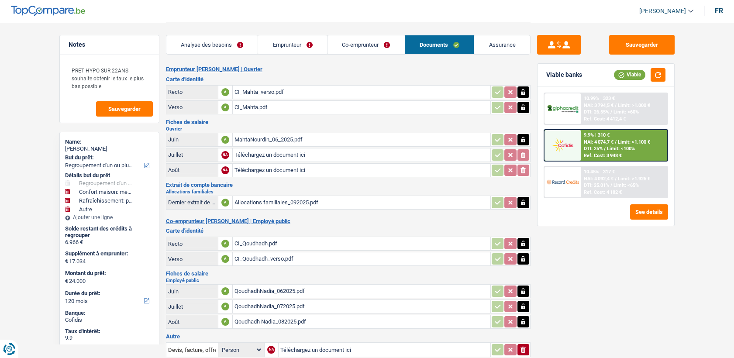
click at [256, 317] on div "Qoudhadh Nadia_082025.pdf" at bounding box center [362, 321] width 254 height 13
click at [351, 47] on link "Co-emprunteur" at bounding box center [366, 44] width 77 height 19
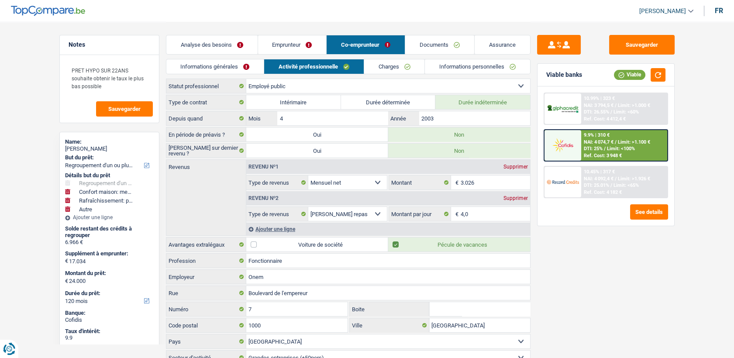
click at [276, 48] on link "Emprunteur" at bounding box center [292, 44] width 69 height 19
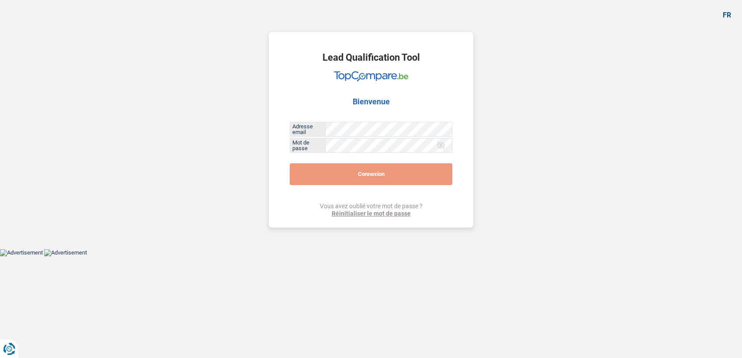
click at [370, 176] on button "Connexion" at bounding box center [371, 174] width 162 height 22
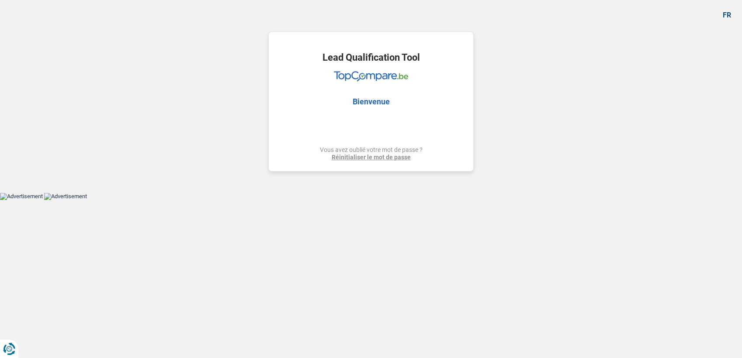
select select "refinancing"
select select "houseOrGarden"
select select "120"
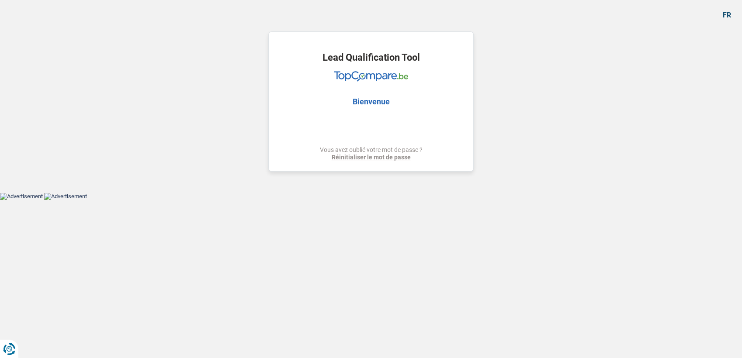
select select "120"
select select "refinancing"
select select "houseOrGarden"
select select "yes"
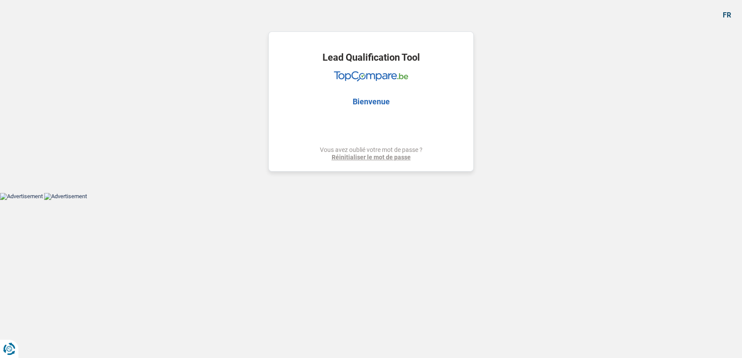
select select "120"
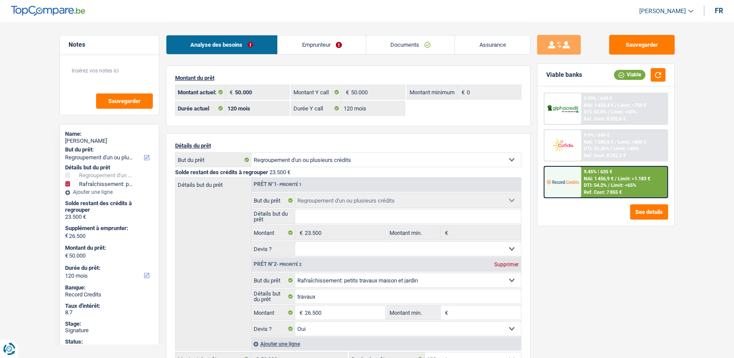
click at [318, 44] on link "Emprunteur" at bounding box center [322, 44] width 88 height 19
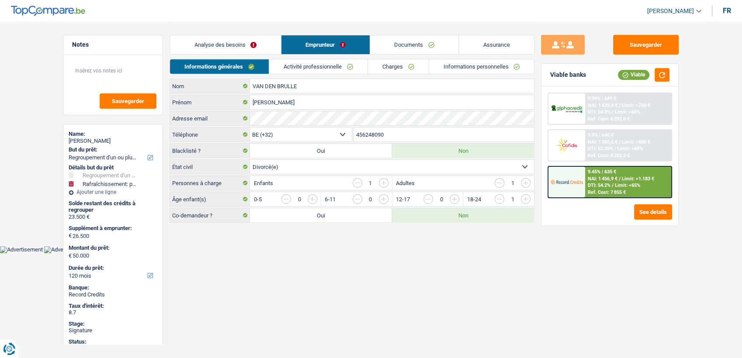
click at [313, 68] on link "Activité professionnelle" at bounding box center [318, 66] width 98 height 14
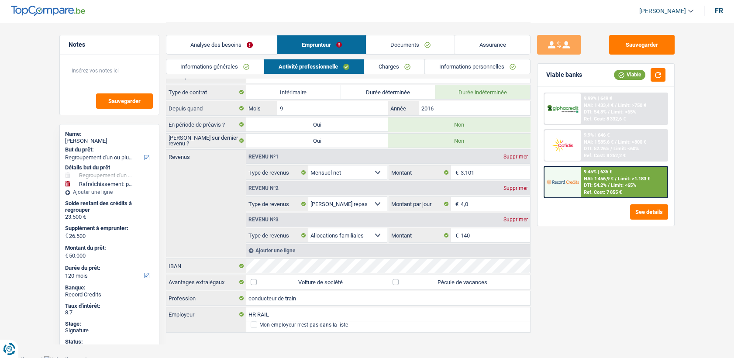
scroll to position [13, 0]
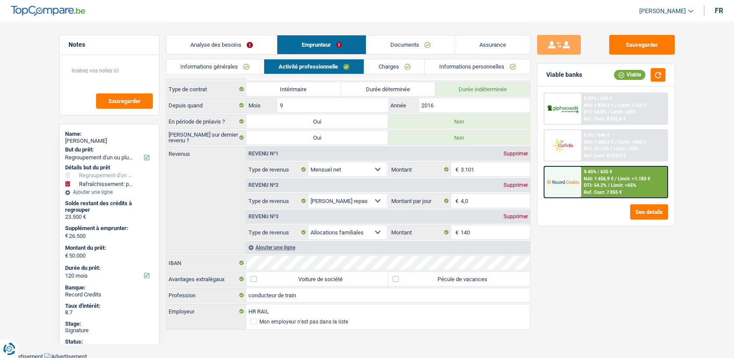
click at [397, 69] on link "Charges" at bounding box center [394, 66] width 61 height 14
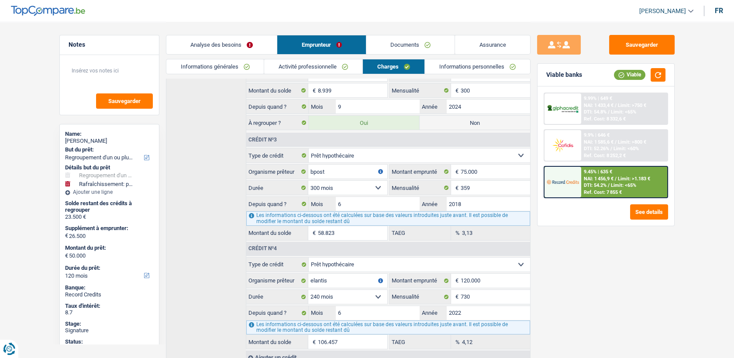
scroll to position [331, 0]
